Goal: Navigation & Orientation: Find specific page/section

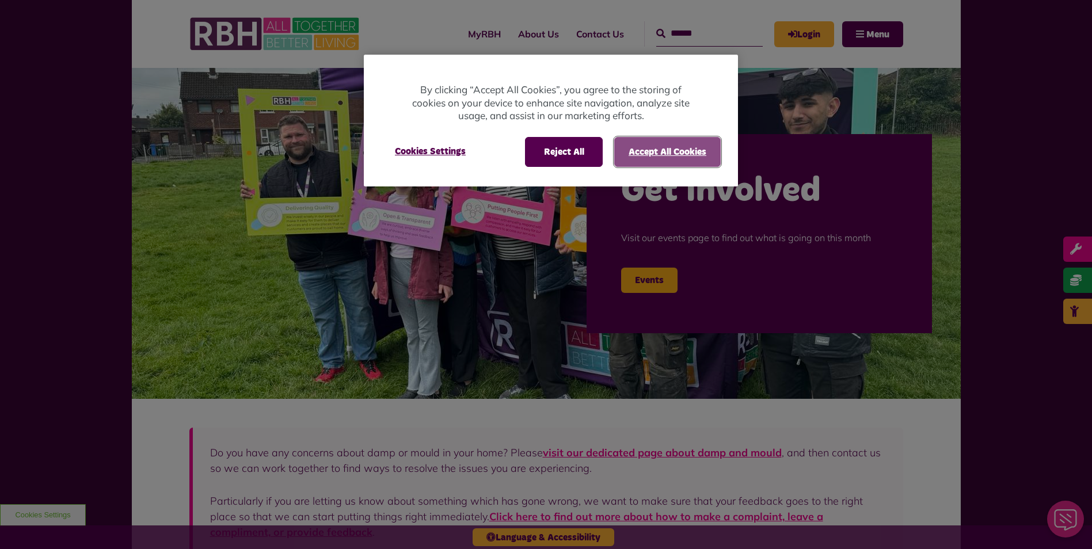
click at [631, 150] on button "Accept All Cookies" at bounding box center [667, 152] width 107 height 30
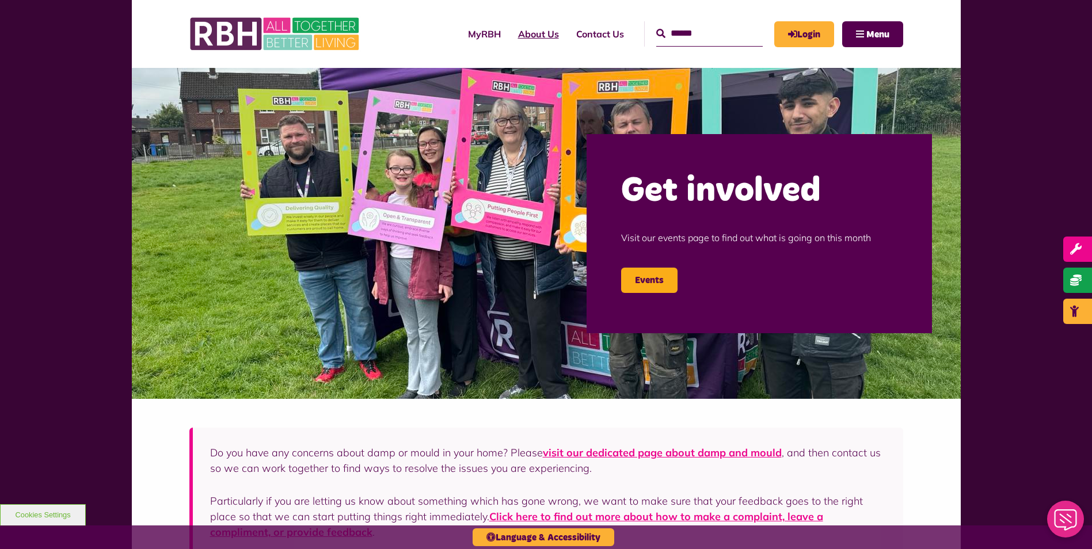
click at [514, 36] on link "About Us" at bounding box center [539, 33] width 58 height 31
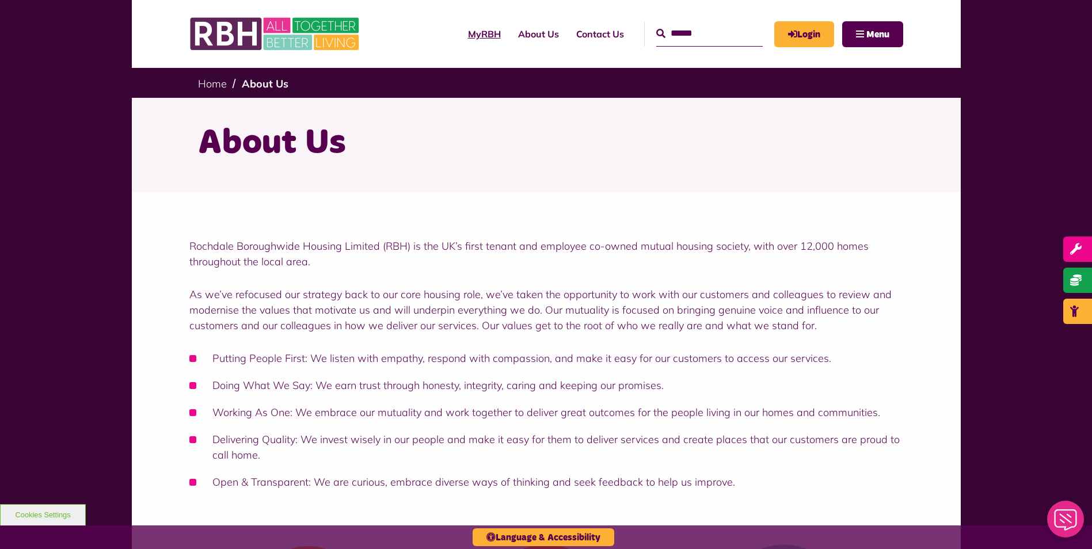
click at [460, 31] on link "MyRBH" at bounding box center [485, 33] width 50 height 31
